Goal: Task Accomplishment & Management: Complete application form

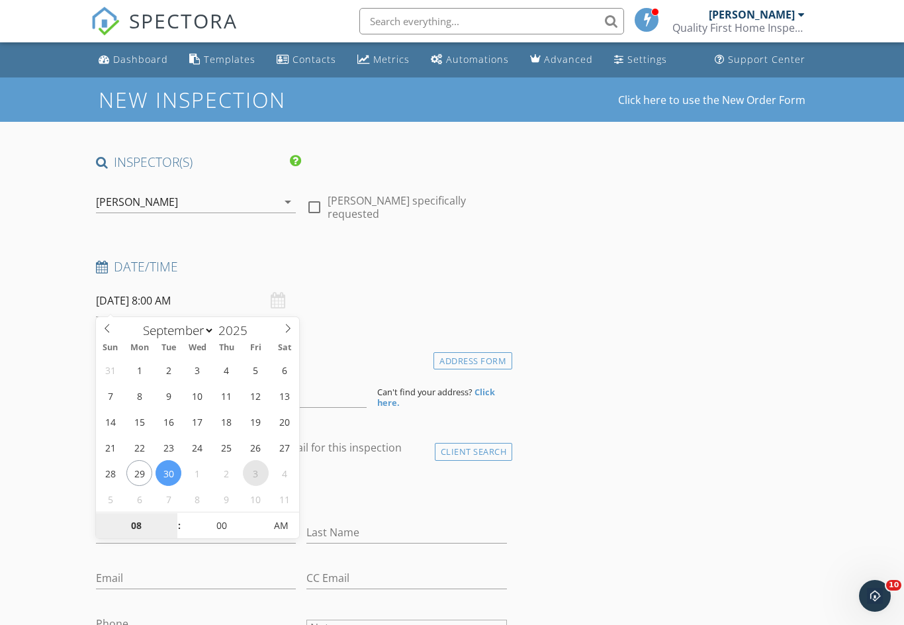
select select "9"
type input "[DATE] 8:00 AM"
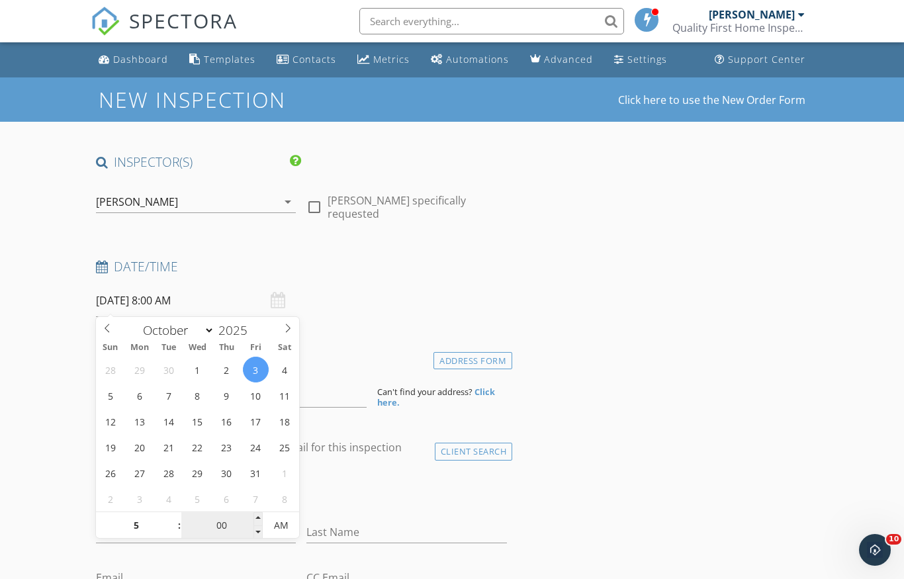
click at [235, 529] on input "00" at bounding box center [221, 526] width 81 height 26
type input "05"
type input "[DATE] 5:00 AM"
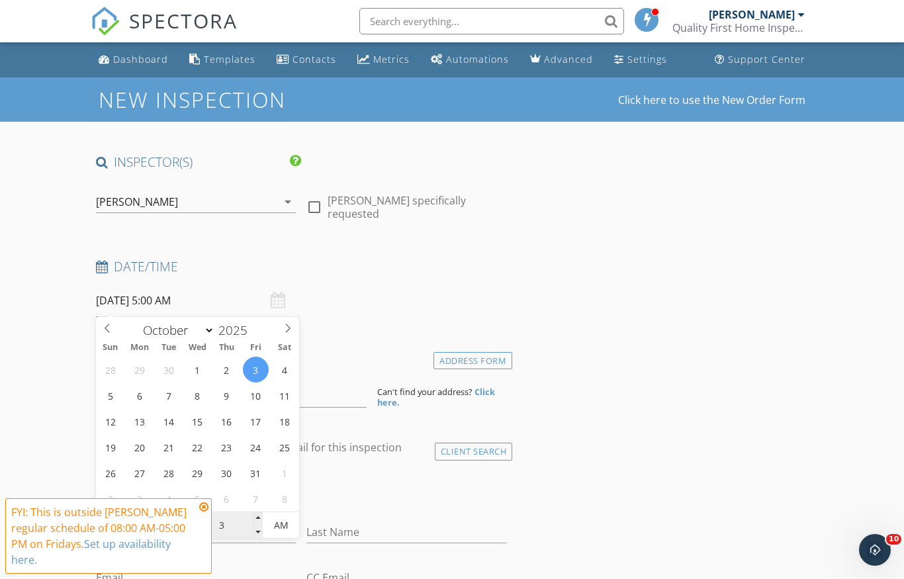
type input "30"
click at [290, 524] on span "AM" at bounding box center [281, 525] width 36 height 26
type input "[DATE] 5:30 PM"
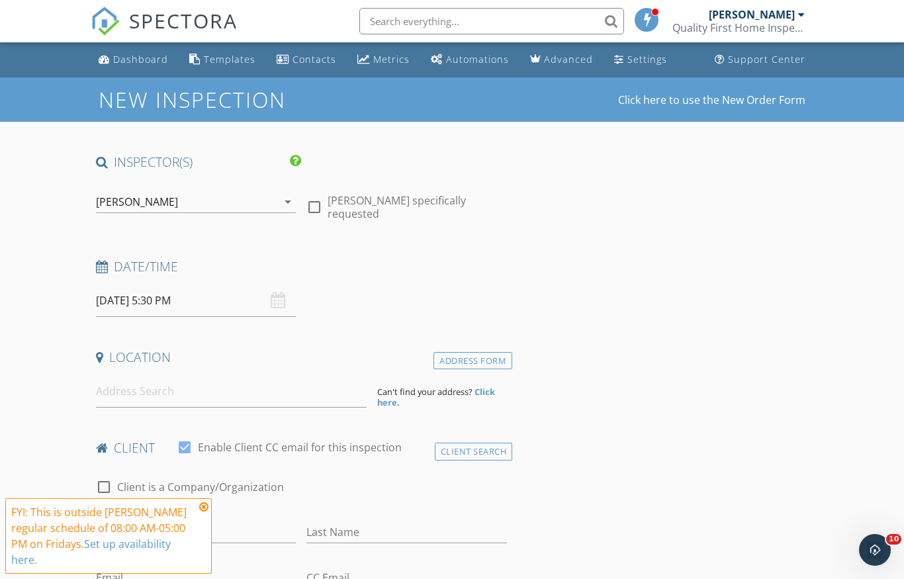
click at [203, 504] on icon at bounding box center [203, 506] width 9 height 11
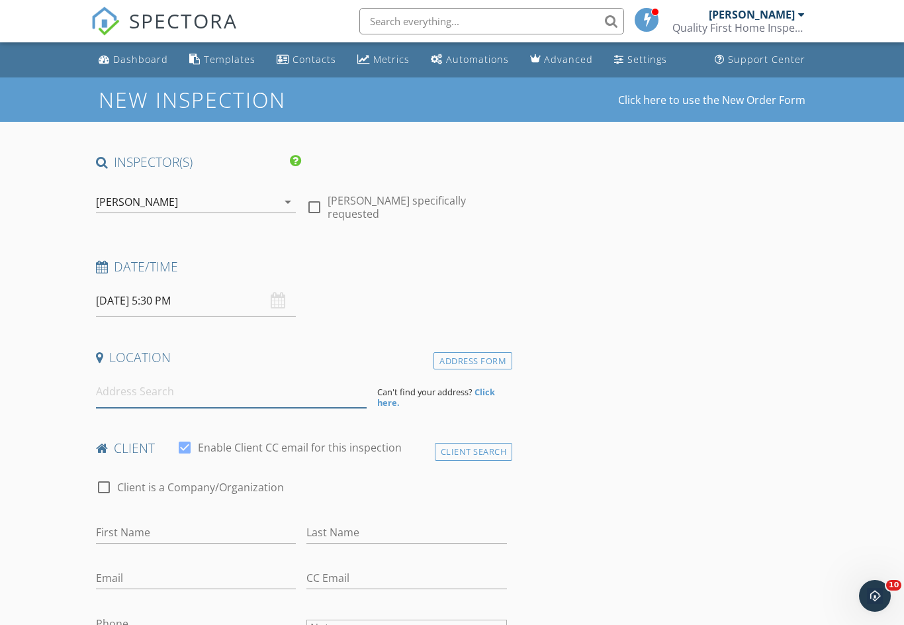
click at [271, 403] on input at bounding box center [231, 391] width 271 height 32
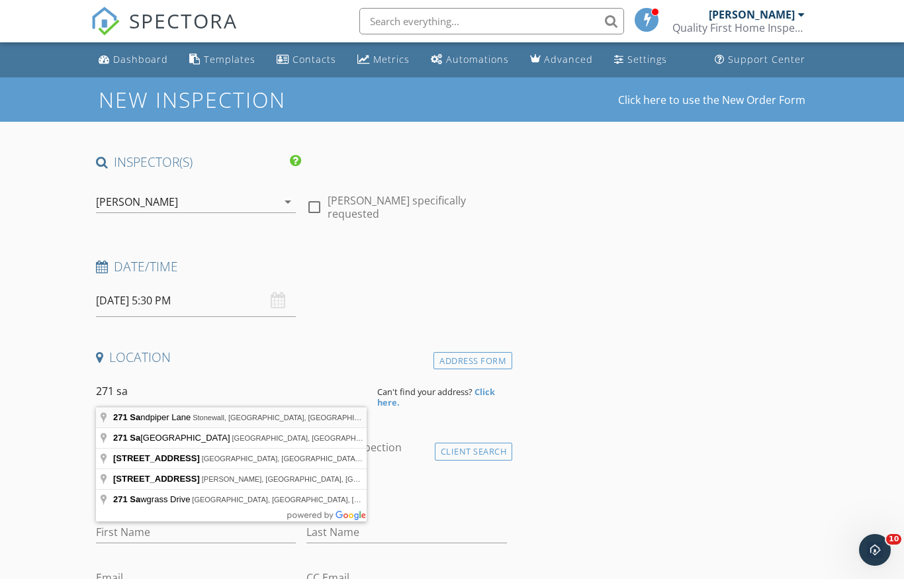
type input "[STREET_ADDRESS][PERSON_NAME]"
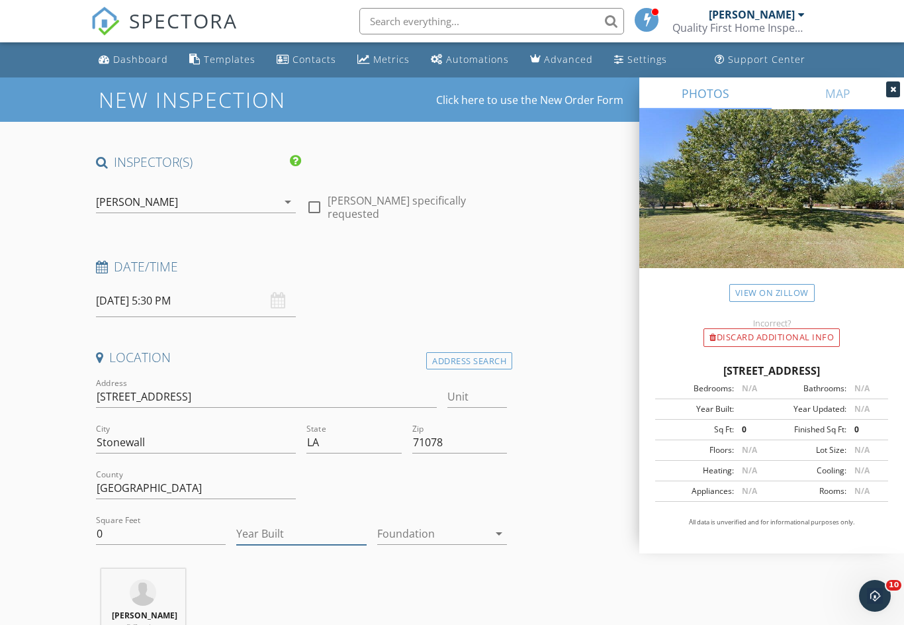
click at [316, 523] on input "Year Built" at bounding box center [301, 534] width 130 height 22
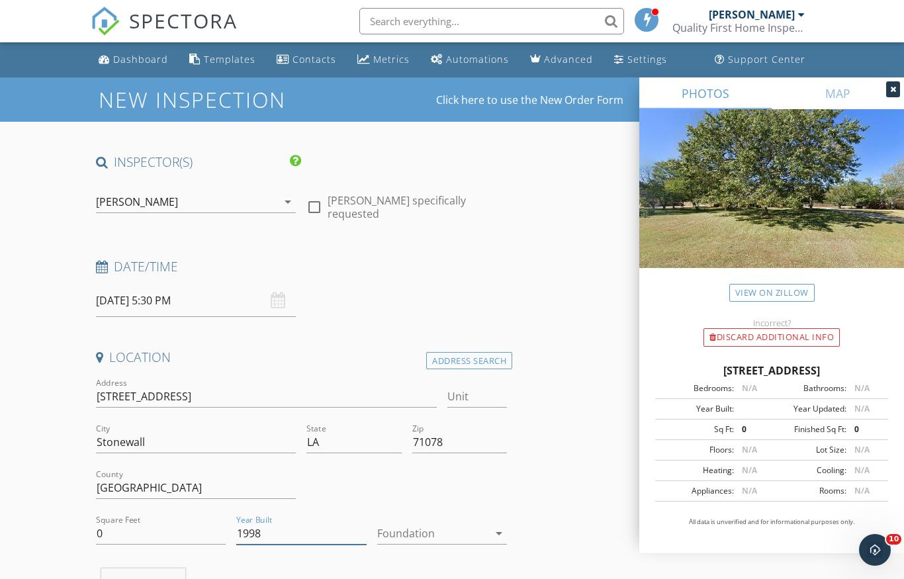
type input "1998"
click at [507, 523] on div "Foundation arrow_drop_down" at bounding box center [442, 534] width 130 height 22
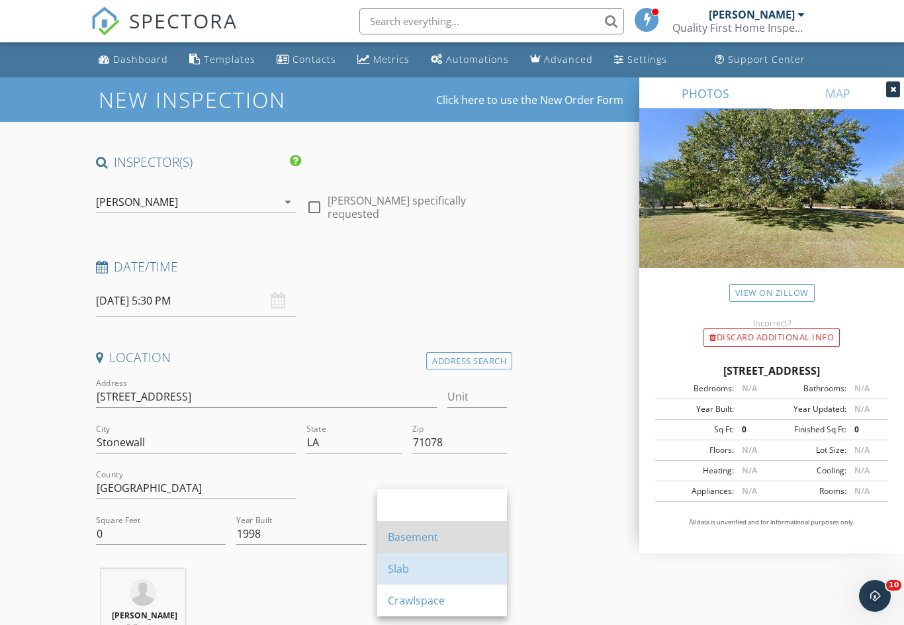
click at [438, 523] on div "Basement" at bounding box center [442, 537] width 109 height 32
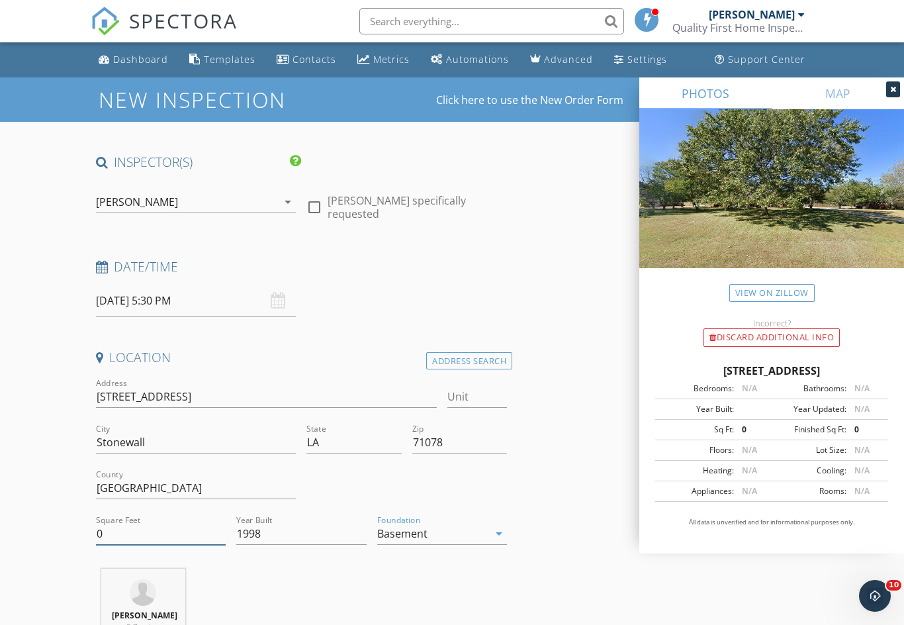
click at [149, 533] on input "0" at bounding box center [161, 534] width 130 height 22
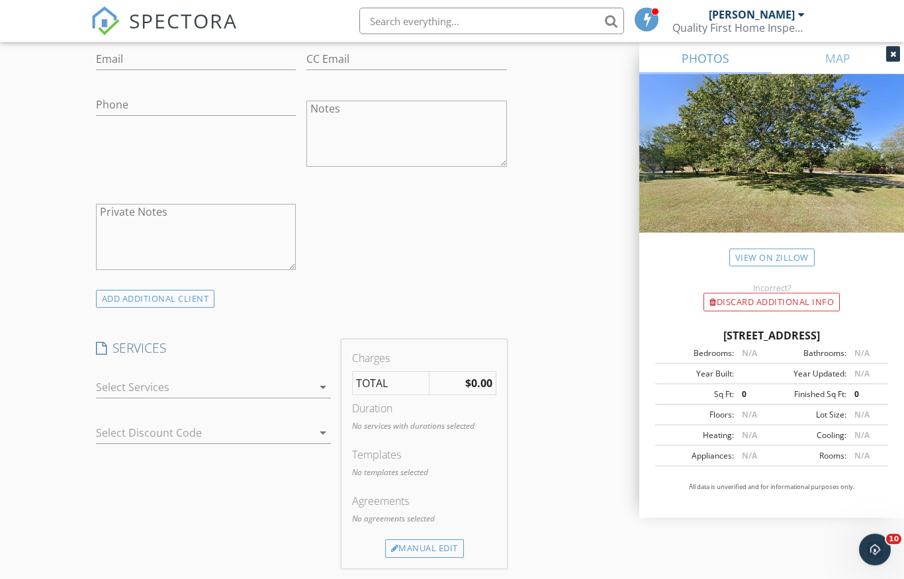
scroll to position [801, 0]
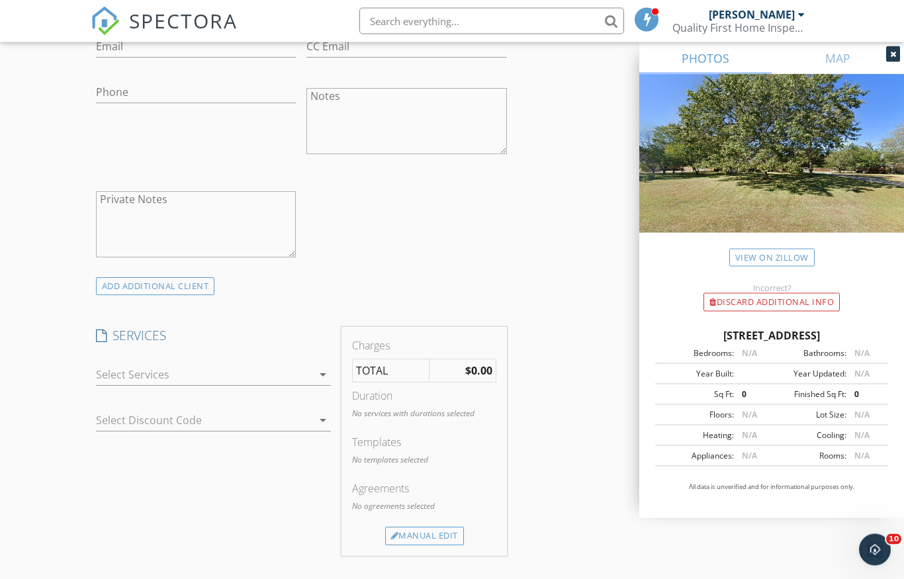
type input "1950"
click at [340, 367] on div "Charges TOTAL $0.00 Duration No services with durations selected Templates No t…" at bounding box center [424, 441] width 176 height 228
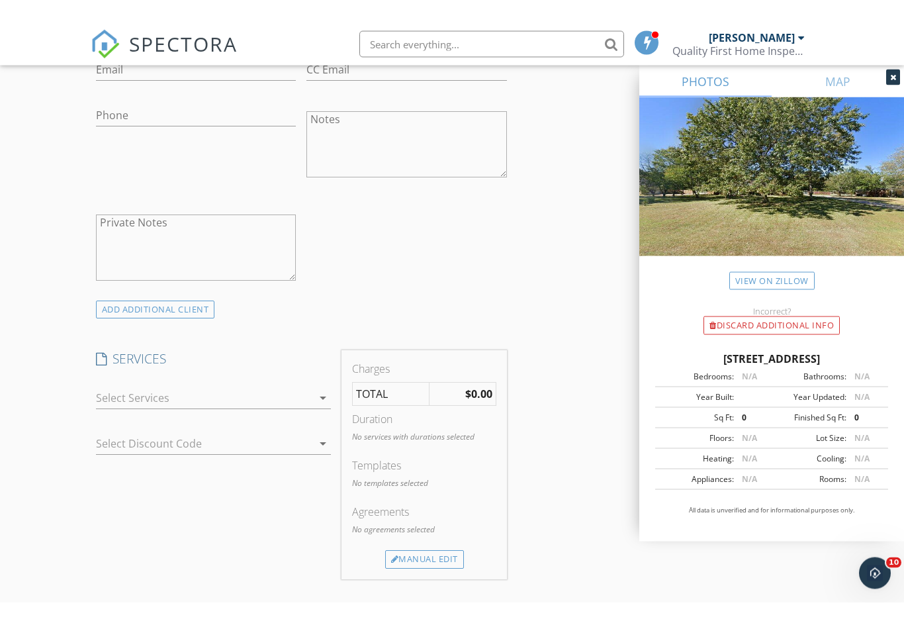
scroll to position [802, 0]
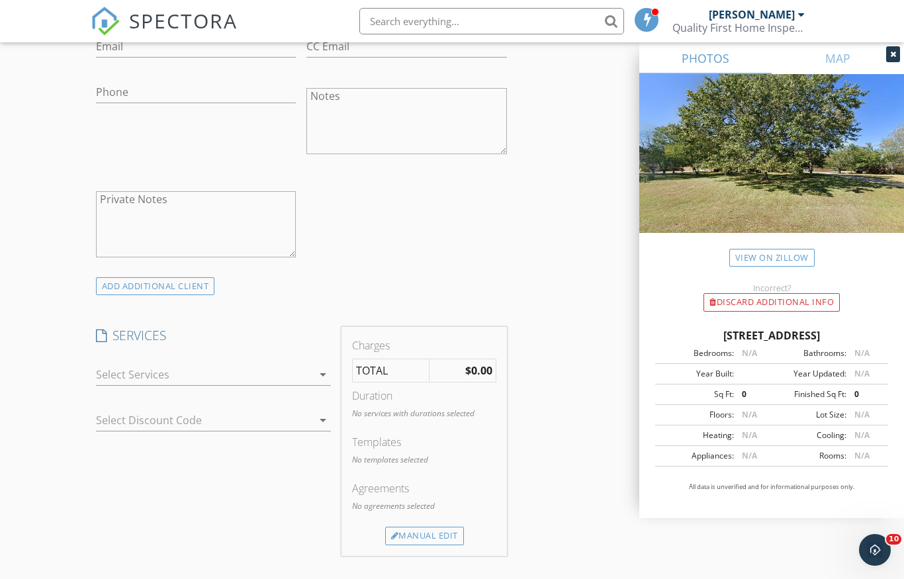
click at [321, 372] on icon "arrow_drop_down" at bounding box center [323, 375] width 16 height 16
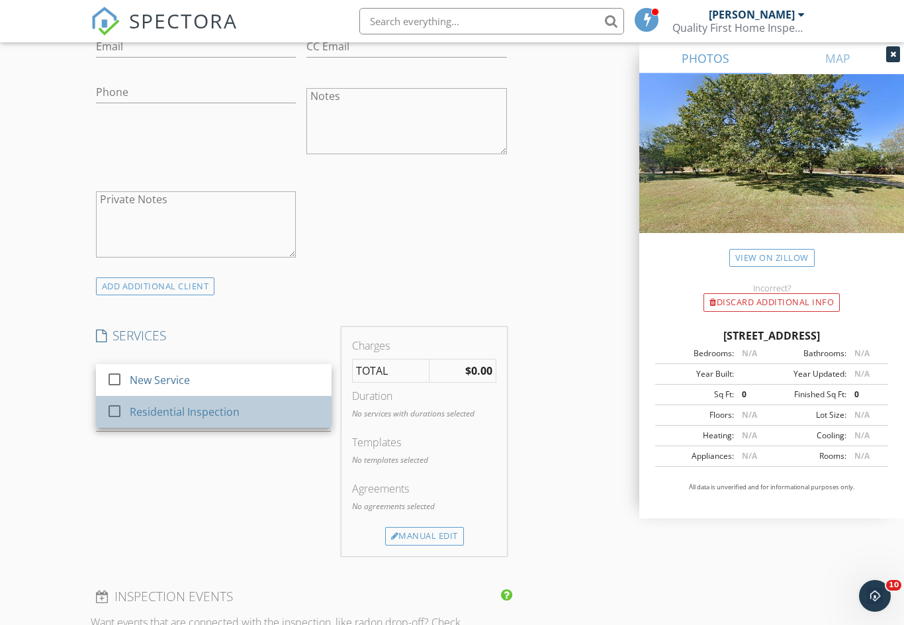
click at [247, 415] on div "Residential Inspection" at bounding box center [225, 411] width 191 height 26
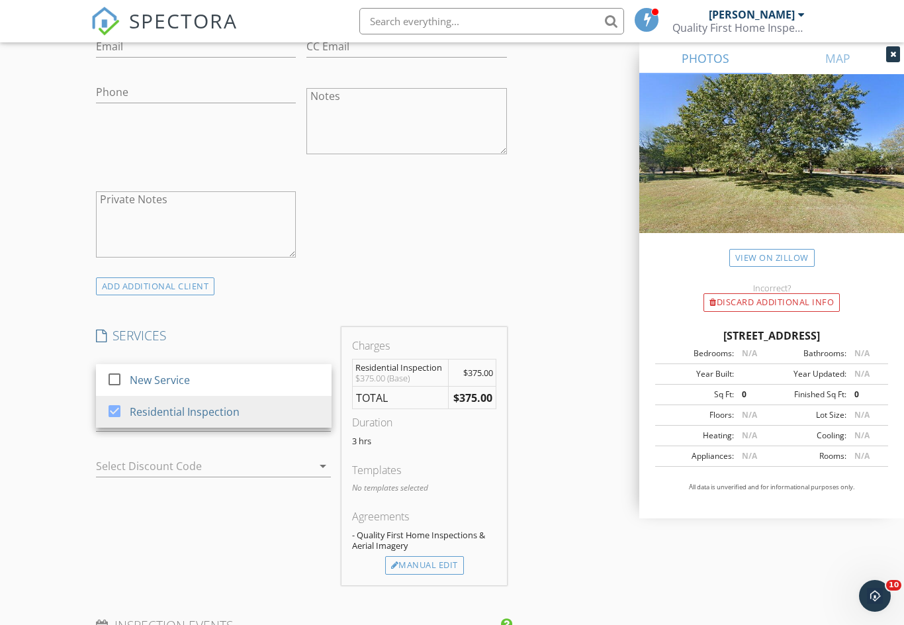
click at [580, 393] on div "INSPECTOR(S) check_box [PERSON_NAME] PRIMARY [PERSON_NAME] arrow_drop_down chec…" at bounding box center [452, 451] width 723 height 2199
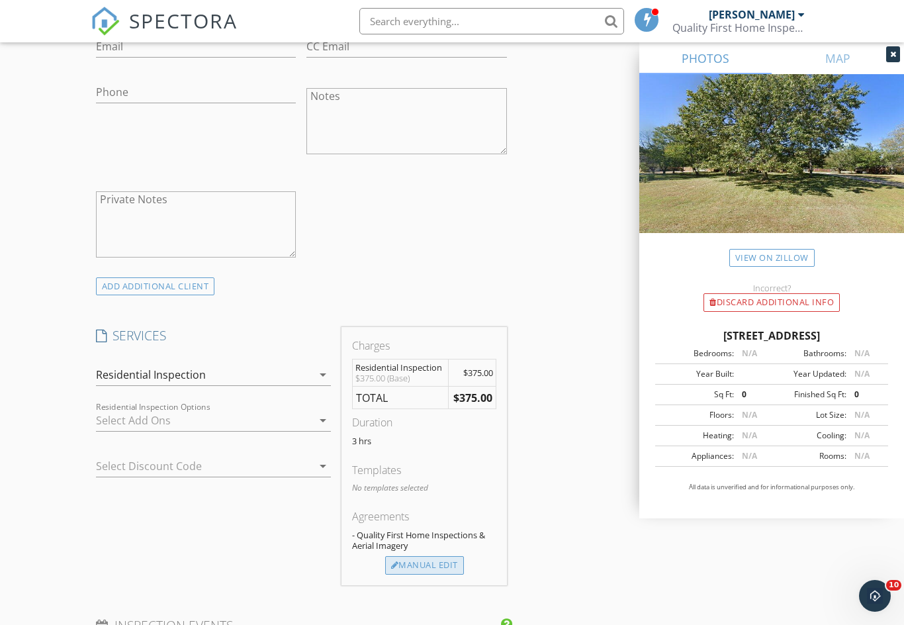
click at [453, 557] on div "Manual Edit" at bounding box center [424, 565] width 79 height 19
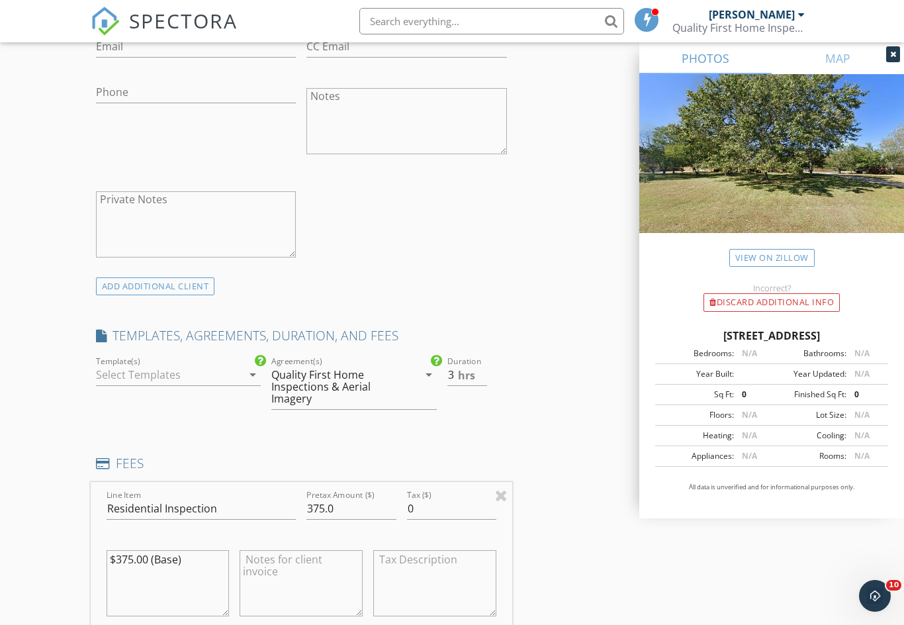
click at [252, 373] on icon "arrow_drop_down" at bounding box center [253, 375] width 16 height 16
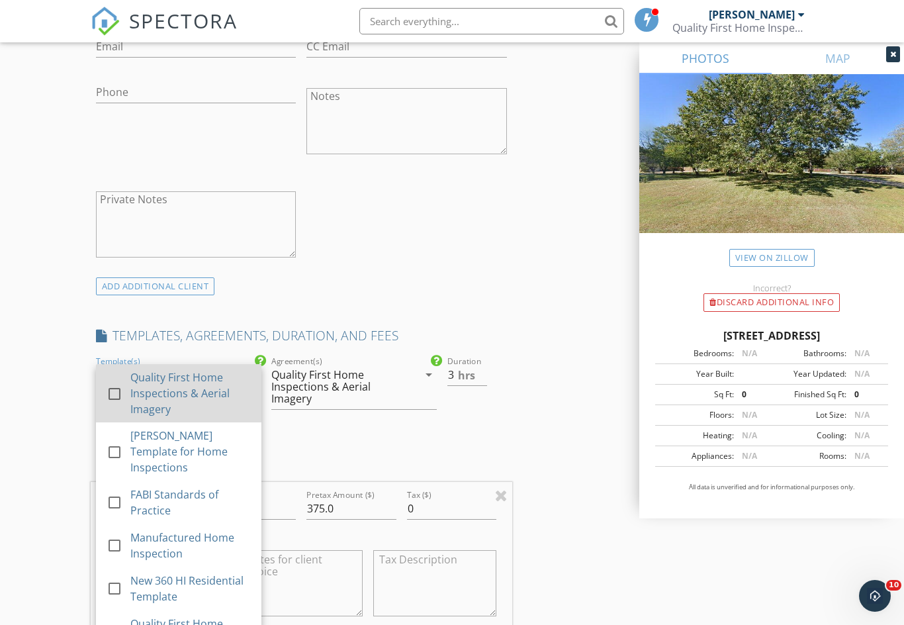
click at [210, 395] on div "Quality First Home Inspections & Aerial Imagery" at bounding box center [190, 393] width 120 height 48
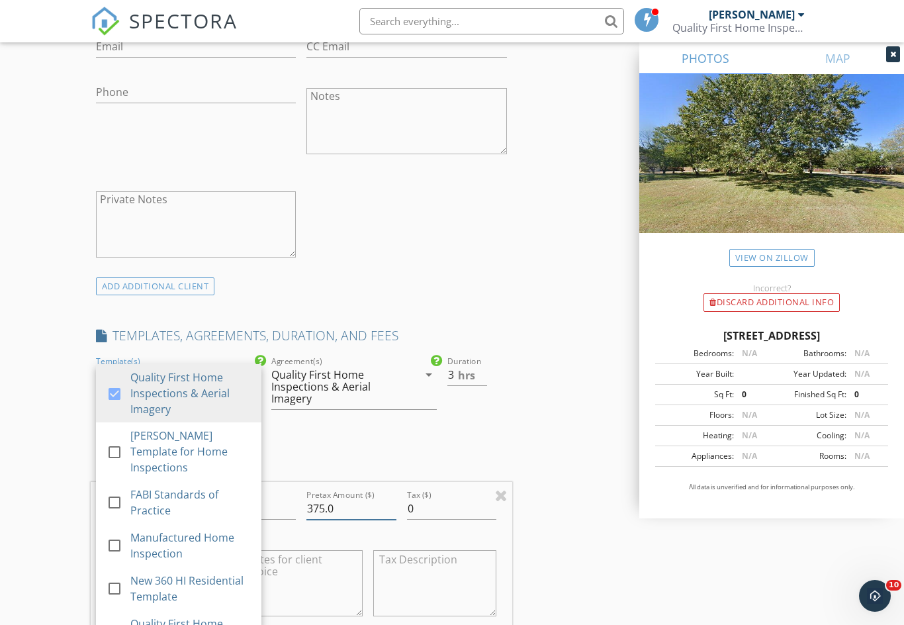
click at [317, 509] on input "375.0" at bounding box center [350, 509] width 89 height 22
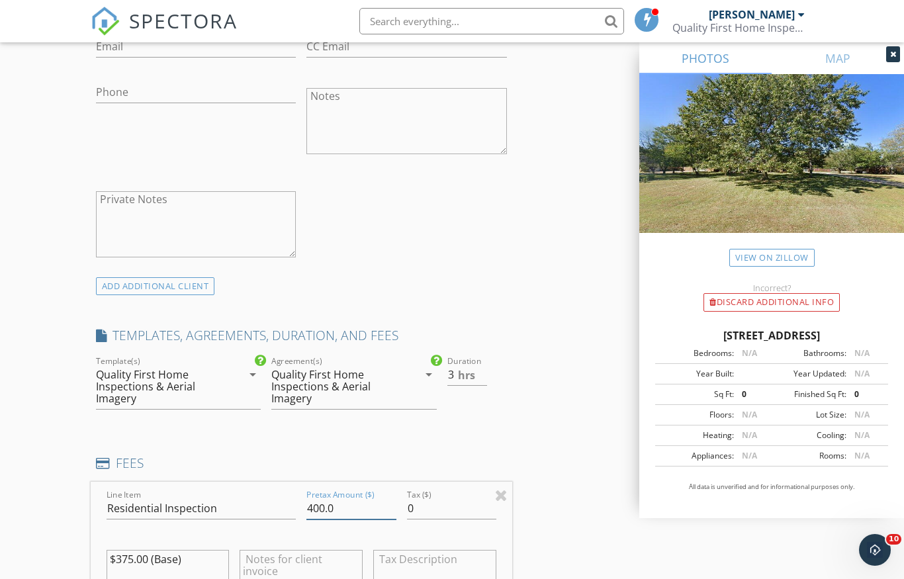
click at [371, 509] on input "400.0" at bounding box center [350, 509] width 89 height 22
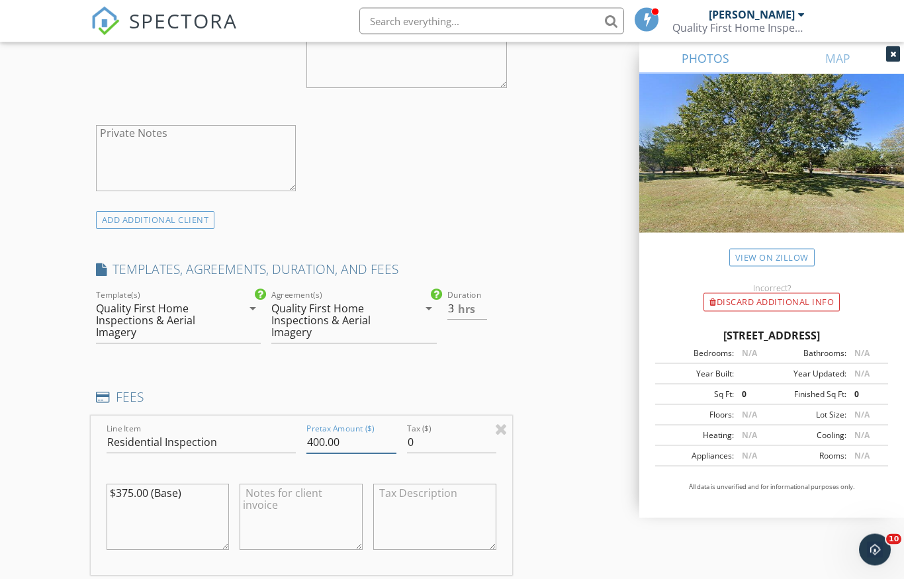
scroll to position [885, 0]
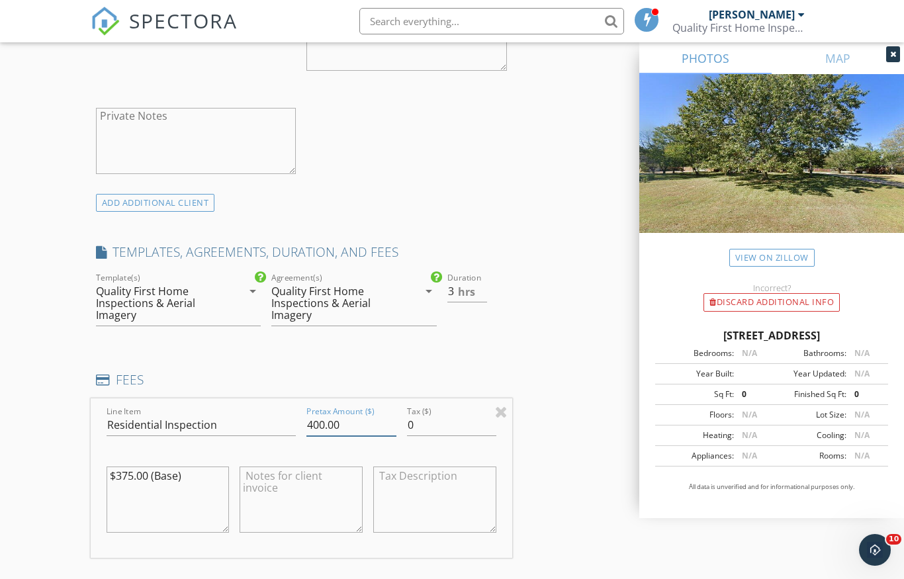
type input "400.00"
click at [139, 471] on textarea "$375.00 (Base)" at bounding box center [168, 499] width 123 height 66
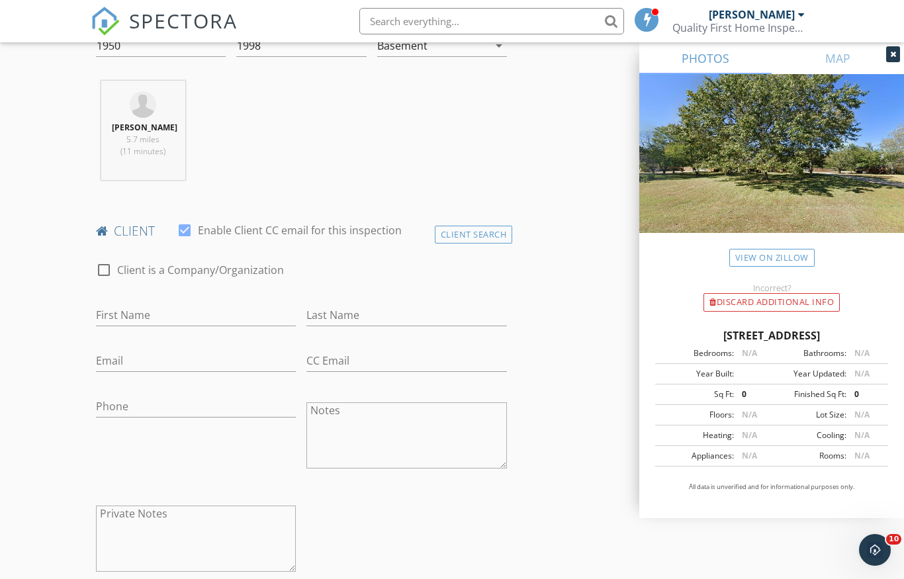
scroll to position [487, 0]
type textarea "$400.00 (Base)"
click at [200, 305] on input "First Name" at bounding box center [196, 316] width 200 height 22
type input "b"
type input "[PERSON_NAME]"
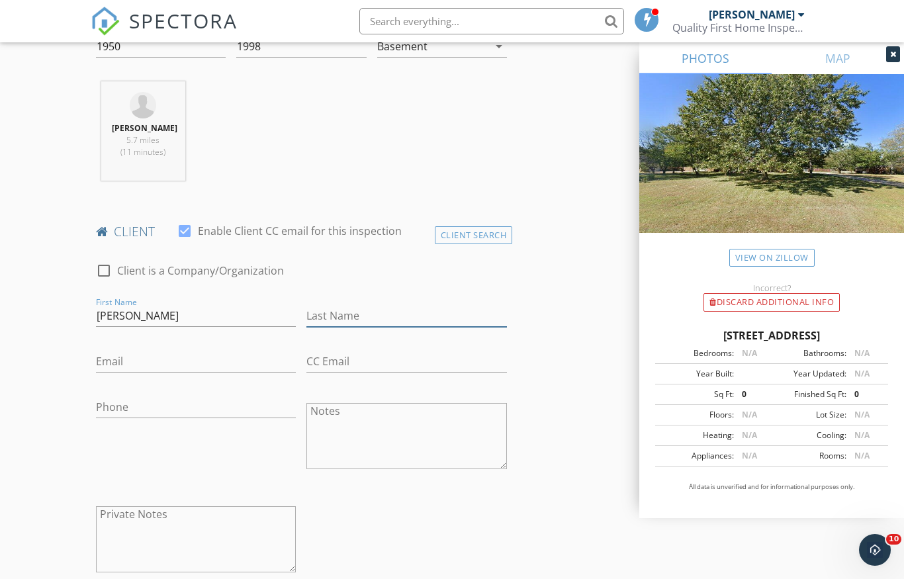
click at [426, 315] on input "Last Name" at bounding box center [406, 316] width 200 height 22
type input "[PERSON_NAME]"
click at [193, 414] on input "Phone" at bounding box center [196, 407] width 200 height 22
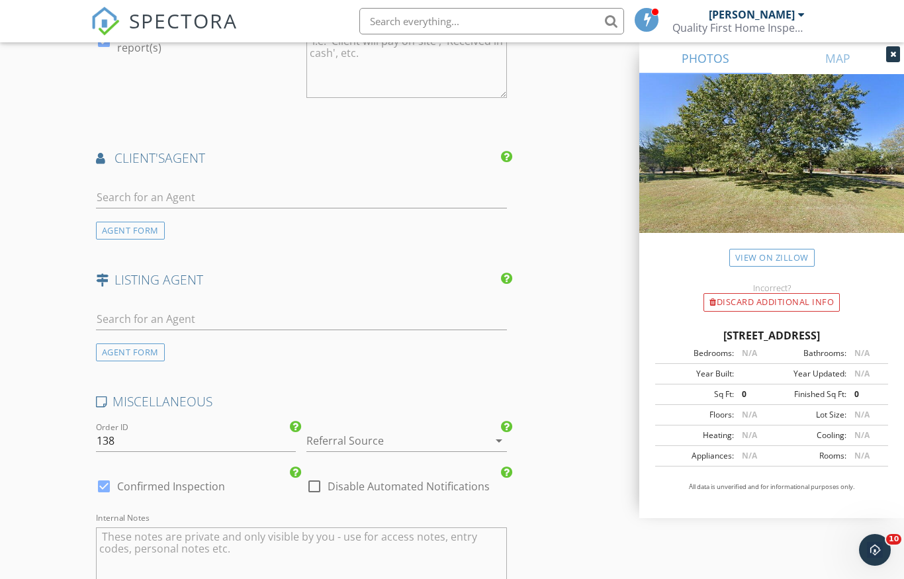
scroll to position [1670, 0]
type input "[PHONE_NUMBER]"
click at [260, 179] on div at bounding box center [301, 200] width 411 height 43
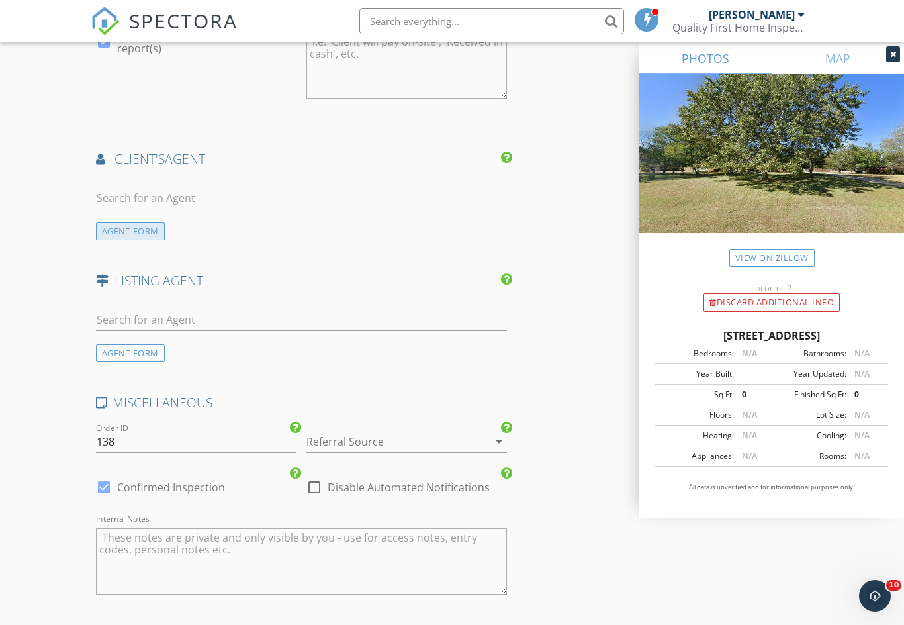
click at [159, 225] on div "AGENT FORM" at bounding box center [130, 231] width 69 height 18
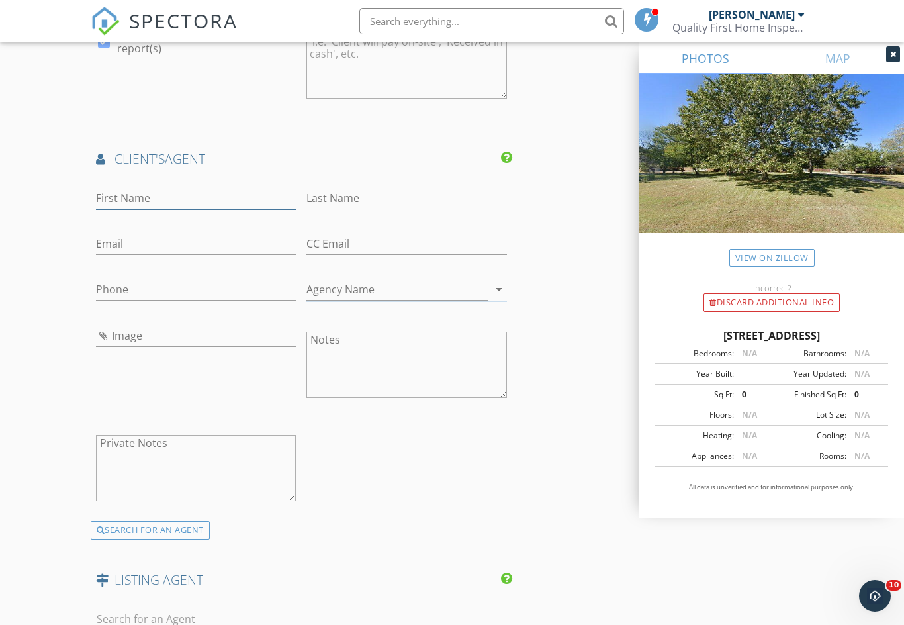
click at [195, 197] on input "First Name" at bounding box center [196, 198] width 200 height 22
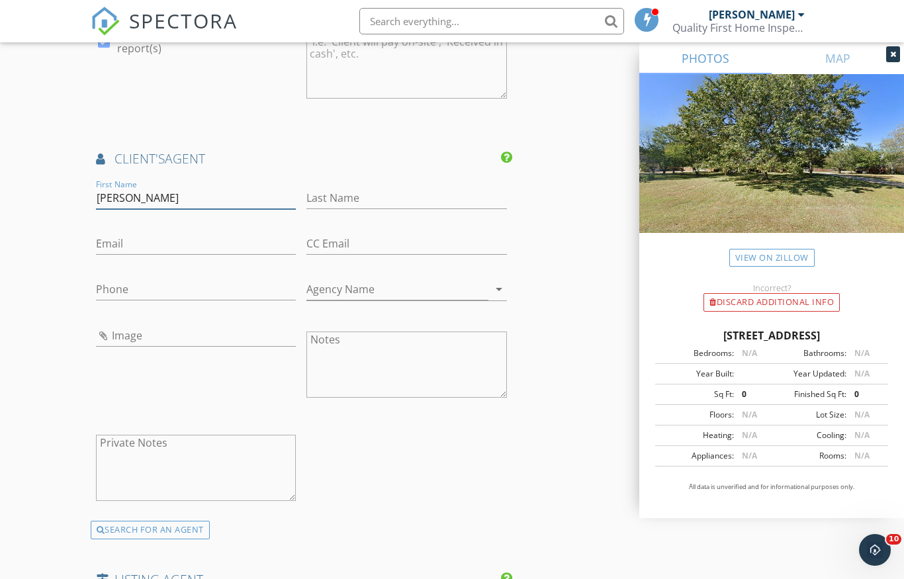
type input "[PERSON_NAME]"
click at [404, 187] on input "Last Name" at bounding box center [406, 198] width 200 height 22
type input "[PERSON_NAME]"
click at [173, 235] on input "Email" at bounding box center [196, 244] width 200 height 22
click at [441, 291] on input "Agency Name" at bounding box center [397, 290] width 182 height 22
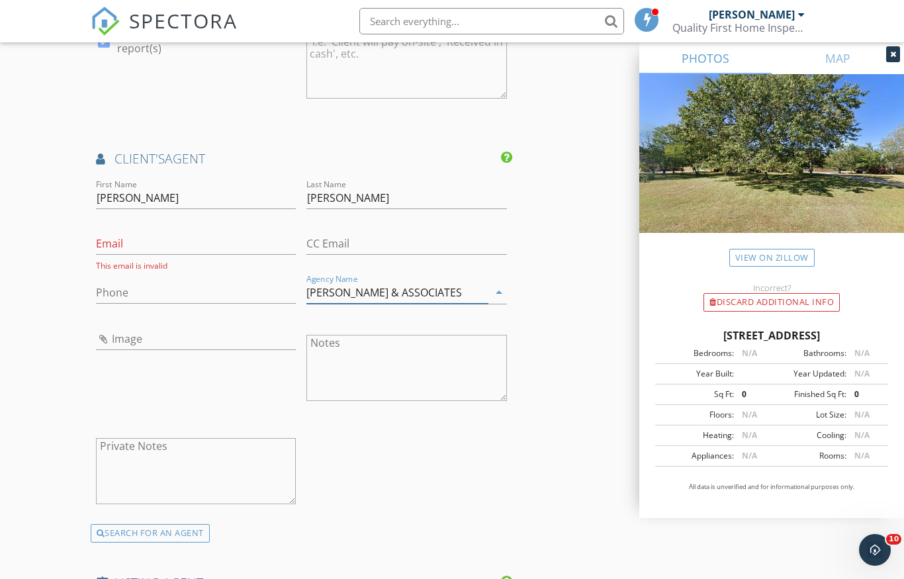
type input "[PERSON_NAME] & ASSOCIATES"
click at [207, 291] on input "Phone" at bounding box center [196, 293] width 200 height 22
type input "[PHONE_NUMBER]"
click at [187, 328] on input "Image" at bounding box center [196, 339] width 200 height 22
click at [191, 225] on div "Email This email is invalid" at bounding box center [196, 248] width 200 height 46
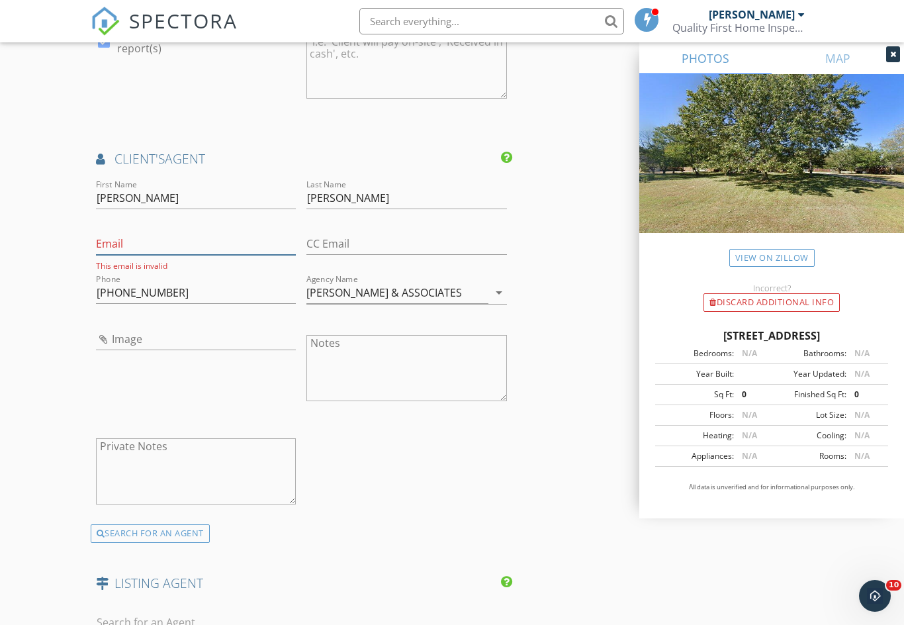
click at [218, 235] on input "Email" at bounding box center [196, 244] width 200 height 22
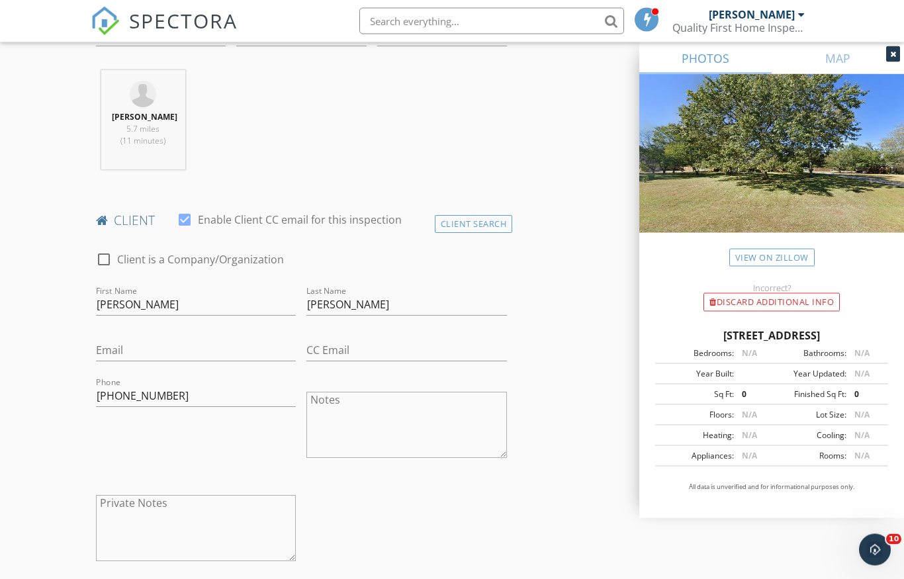
scroll to position [498, 0]
type input "[EMAIL_ADDRESS][DOMAIN_NAME]"
click at [105, 341] on input "Email" at bounding box center [196, 350] width 200 height 22
click at [117, 349] on input "Email" at bounding box center [196, 350] width 200 height 22
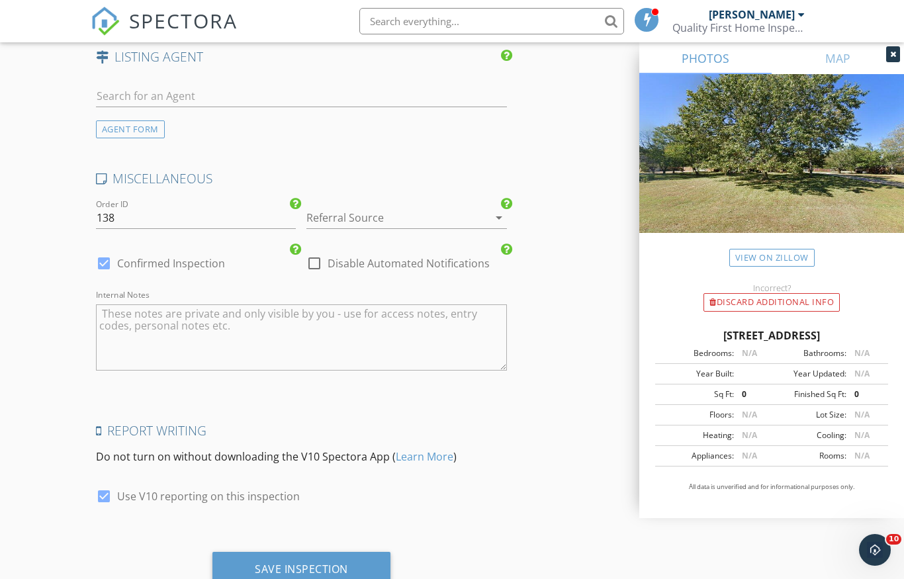
scroll to position [2192, 0]
type input "[EMAIL_ADDRESS][DOMAIN_NAME]"
click at [247, 565] on div "Save Inspection" at bounding box center [301, 571] width 178 height 36
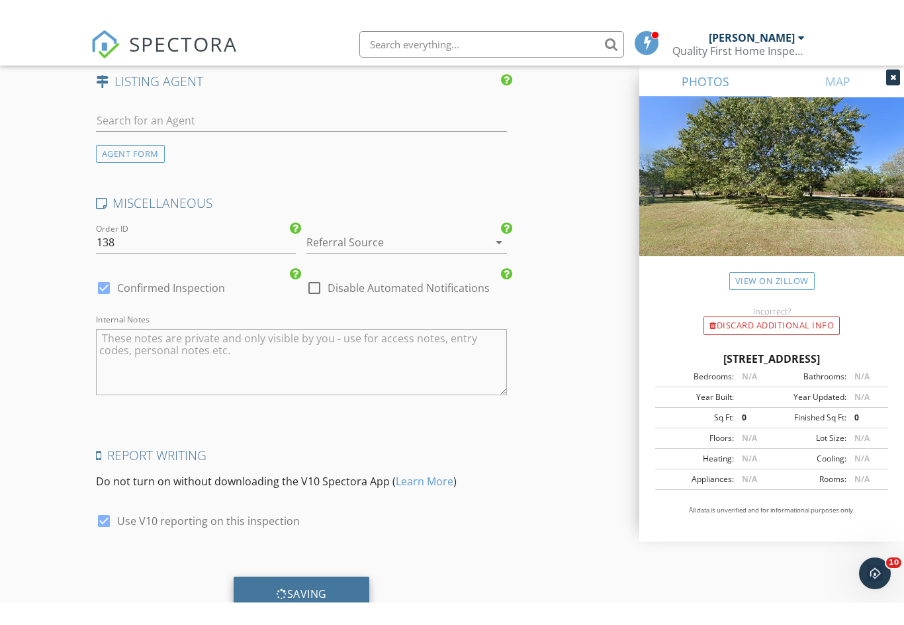
scroll to position [2191, 0]
